Goal: Information Seeking & Learning: Learn about a topic

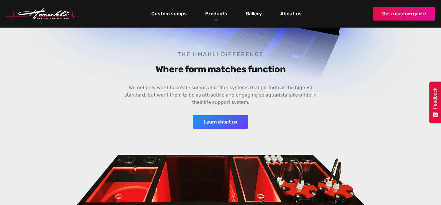
scroll to position [234, 0]
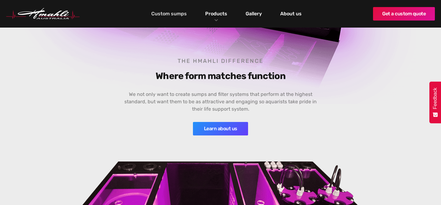
click at [174, 15] on link "Custom sumps" at bounding box center [169, 14] width 39 height 10
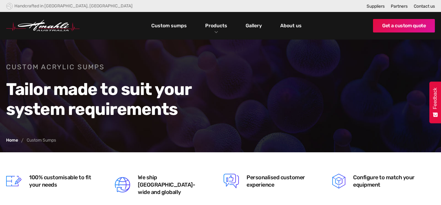
click at [177, 24] on link "Custom sumps" at bounding box center [169, 26] width 39 height 10
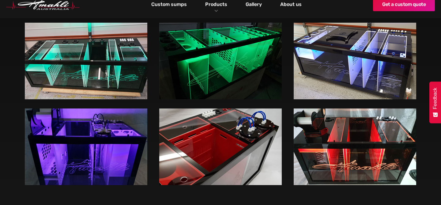
scroll to position [867, 0]
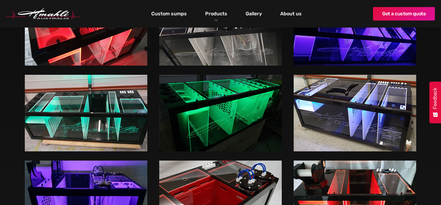
click at [98, 100] on img at bounding box center [86, 113] width 123 height 77
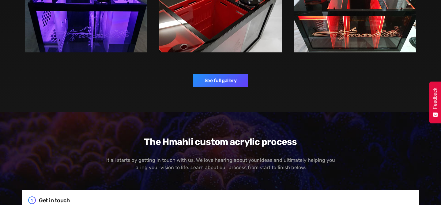
scroll to position [1061, 0]
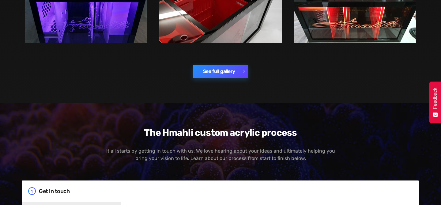
click at [228, 65] on link "See full gallery" at bounding box center [220, 71] width 55 height 13
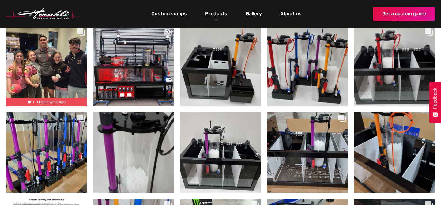
scroll to position [185, 0]
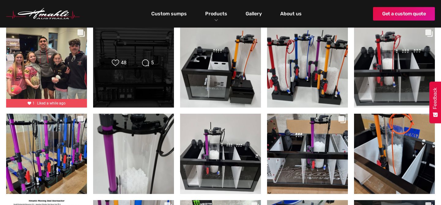
click at [120, 64] on div "Likes Count 48" at bounding box center [118, 62] width 21 height 7
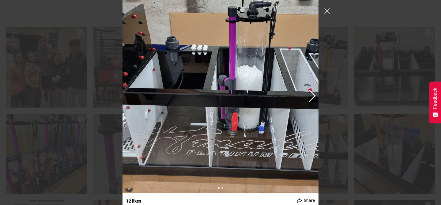
scroll to position [1663, 0]
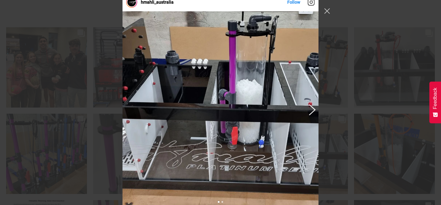
click at [312, 109] on button "Previous image" at bounding box center [311, 109] width 7 height 11
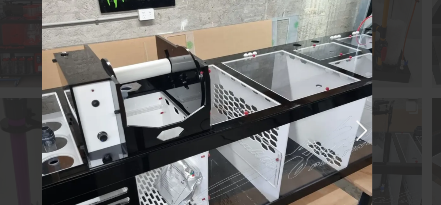
scroll to position [2726, 0]
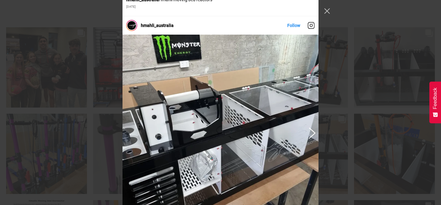
click at [314, 132] on button "Previous image" at bounding box center [311, 132] width 7 height 11
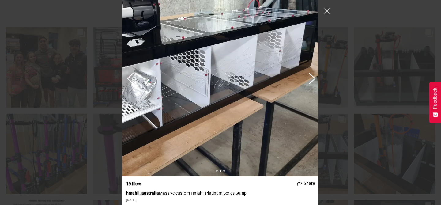
scroll to position [2759, 0]
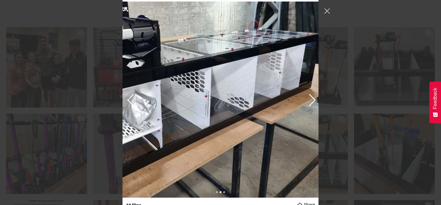
click at [317, 101] on img "Instagram Feed popup" at bounding box center [221, 100] width 196 height 196
click at [315, 100] on div "Instagram Feed popup" at bounding box center [221, 100] width 196 height 196
click at [313, 99] on button "Previous image" at bounding box center [311, 99] width 7 height 11
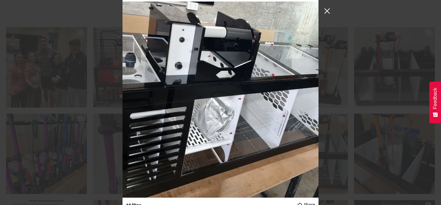
click at [329, 9] on button "Close Instagram Feed Popup" at bounding box center [327, 11] width 10 height 10
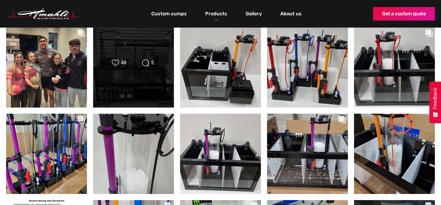
click at [120, 77] on div "Likes Count 48 Comments Count 5" at bounding box center [134, 67] width 82 height 81
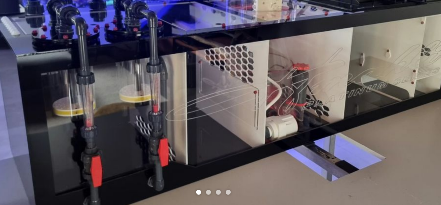
scroll to position [4641, 0]
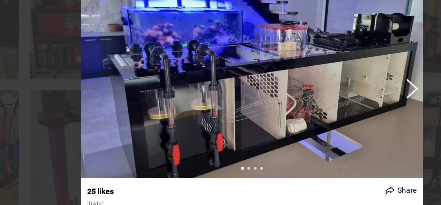
click at [314, 111] on button "Previous image" at bounding box center [311, 112] width 7 height 11
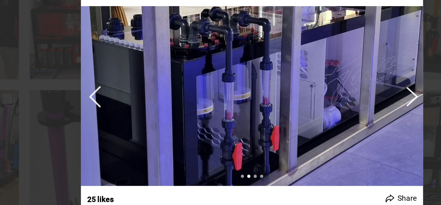
scroll to position [4636, 0]
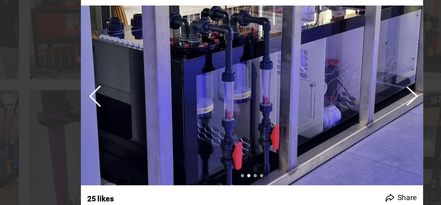
click at [312, 115] on button "Previous image" at bounding box center [311, 116] width 7 height 11
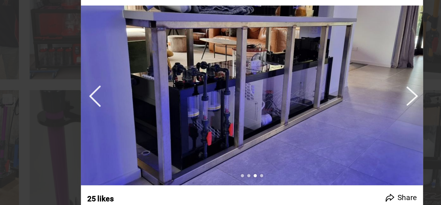
click at [312, 115] on button "Previous image" at bounding box center [311, 116] width 7 height 11
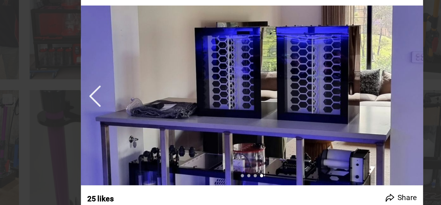
click at [312, 115] on img "Instagram Feed popup" at bounding box center [221, 116] width 196 height 103
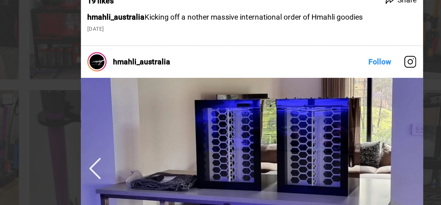
scroll to position [4586, 0]
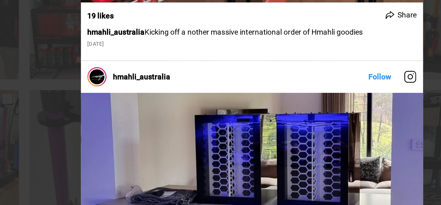
click at [104, 134] on div "hmahli_australia Follow" at bounding box center [220, 102] width 441 height 205
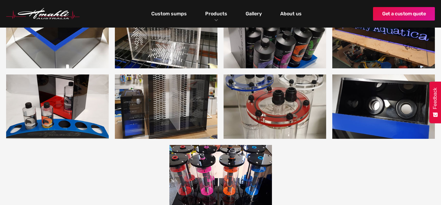
scroll to position [1610, 0]
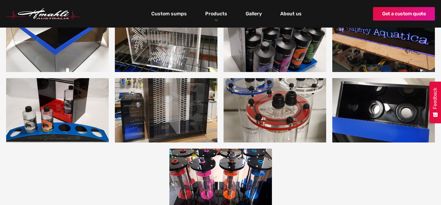
click at [364, 105] on img "open lightbox" at bounding box center [383, 110] width 103 height 64
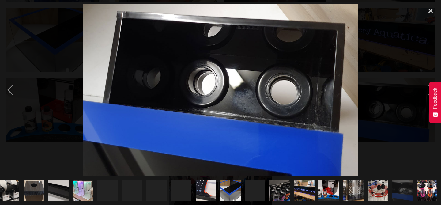
scroll to position [0, 669]
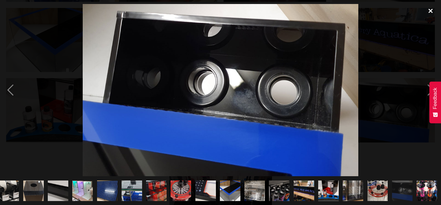
click at [429, 8] on div "close lightbox" at bounding box center [430, 10] width 21 height 13
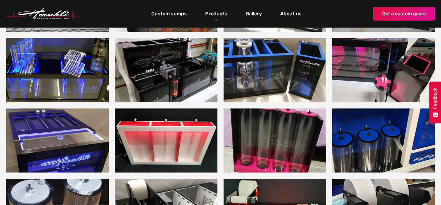
scroll to position [1228, 0]
